Goal: Register for event/course

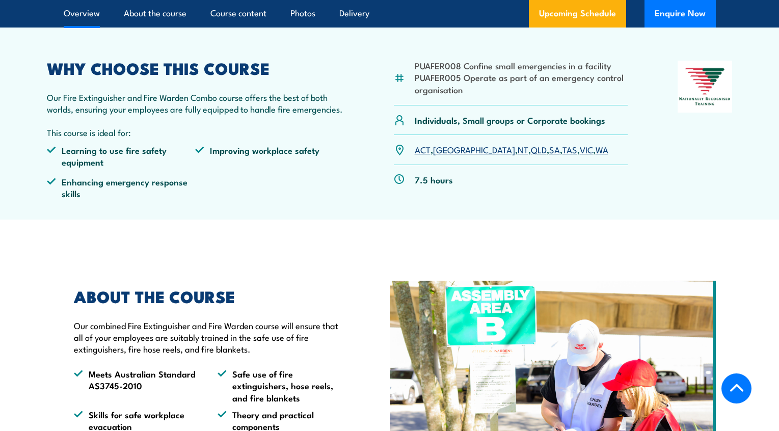
click at [563, 150] on link "TAS" at bounding box center [570, 149] width 15 height 12
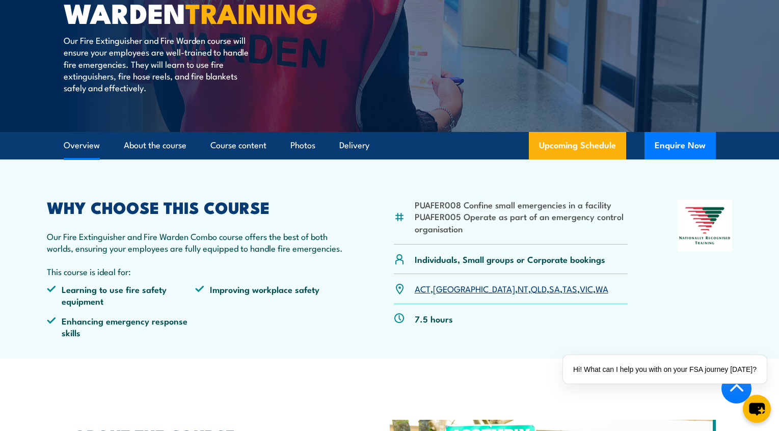
scroll to position [181, 0]
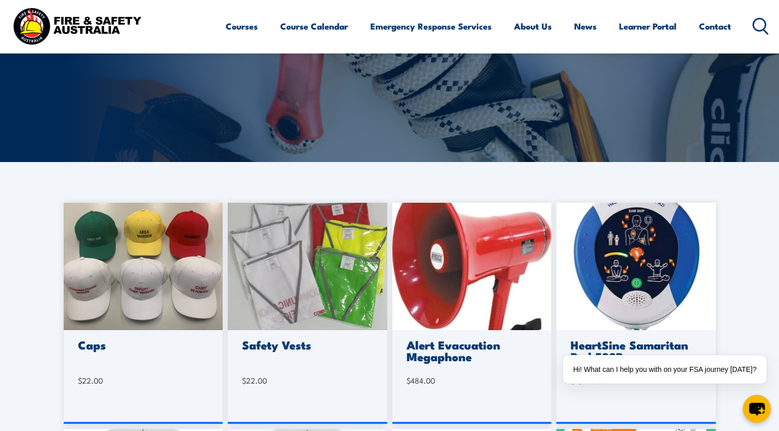
scroll to position [224, 0]
